Goal: Task Accomplishment & Management: Use online tool/utility

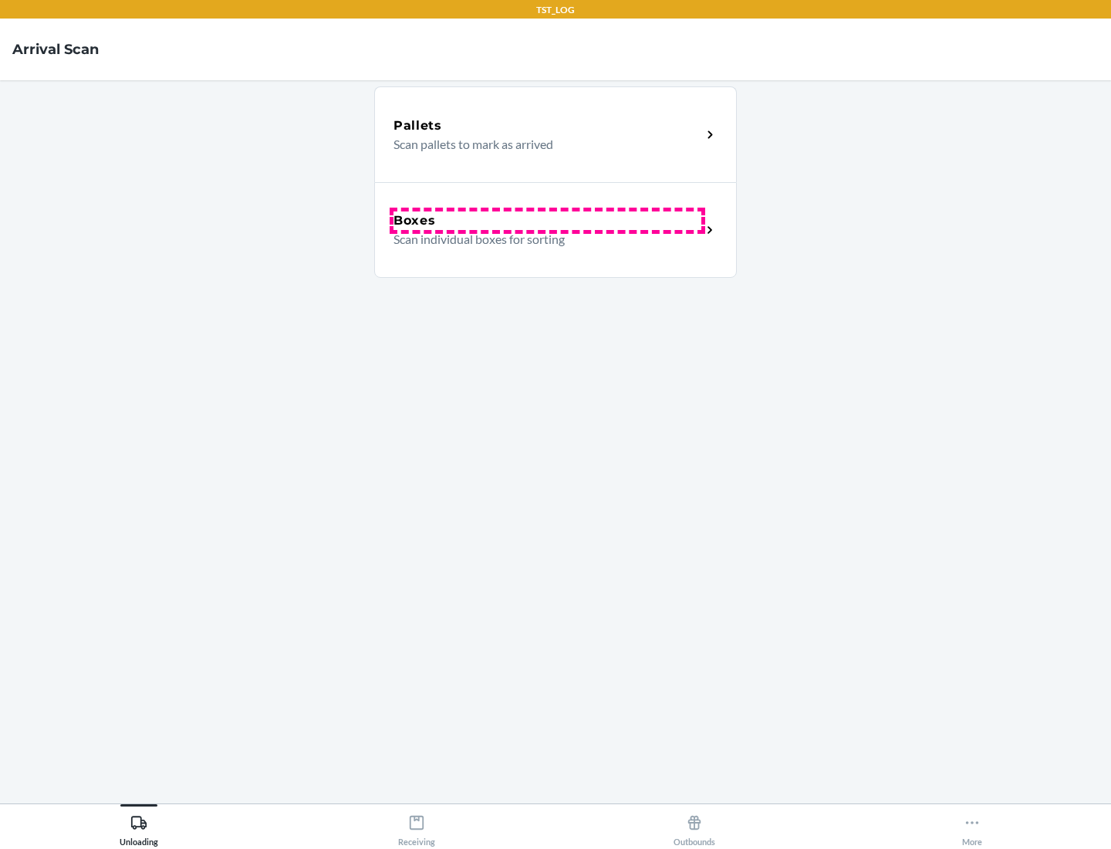
click at [547, 221] on div "Boxes" at bounding box center [547, 220] width 308 height 19
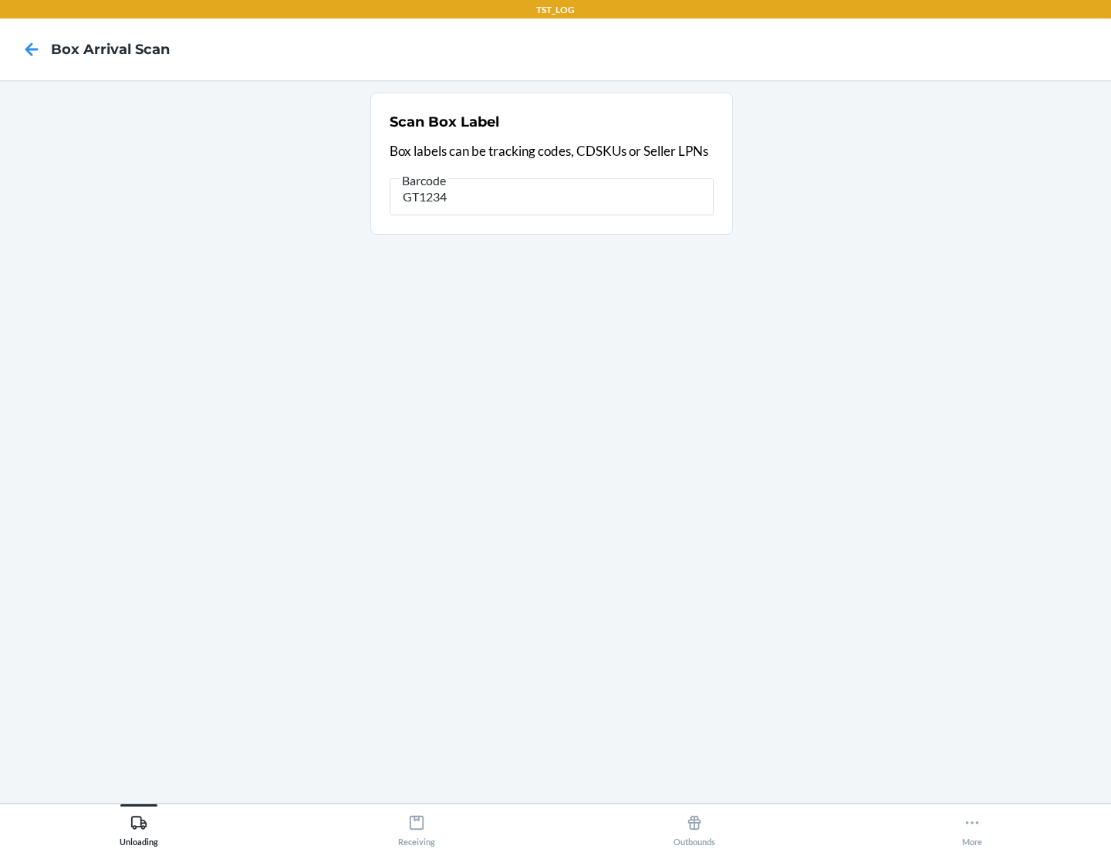
type input "GT1234"
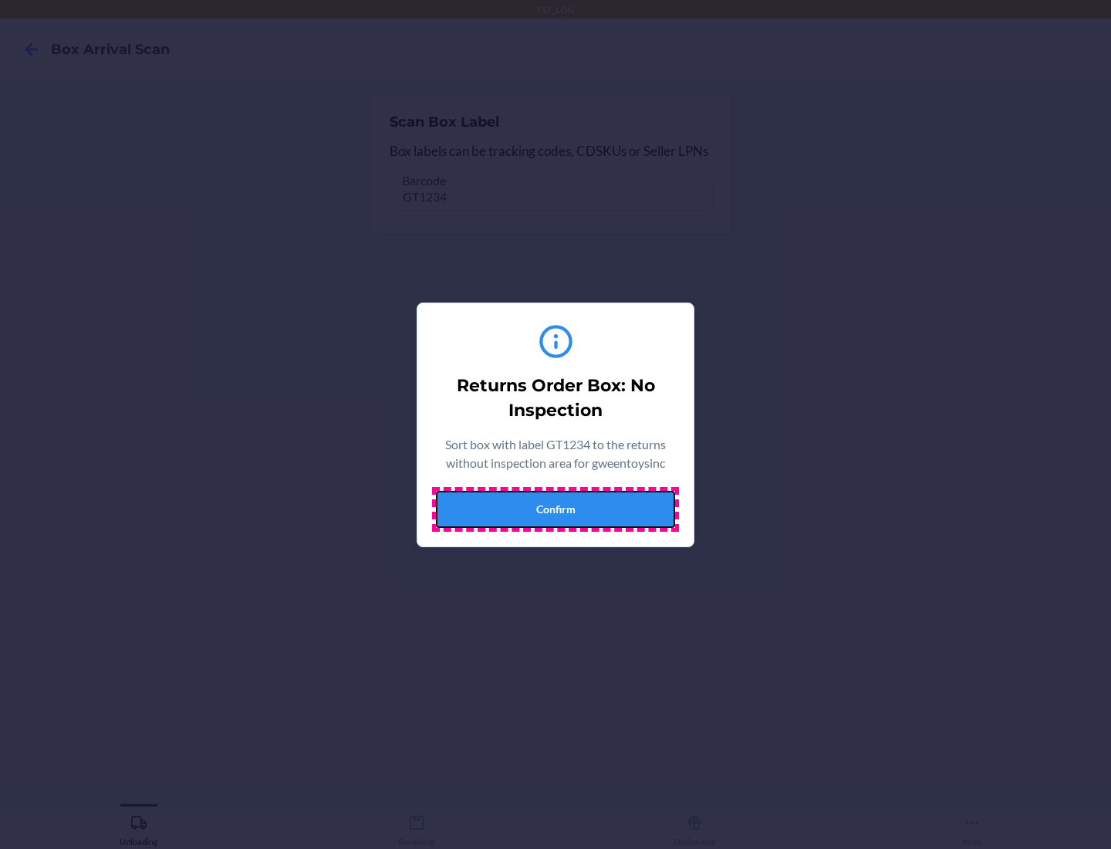
click at [555, 508] on button "Confirm" at bounding box center [555, 509] width 239 height 37
